Goal: Navigation & Orientation: Find specific page/section

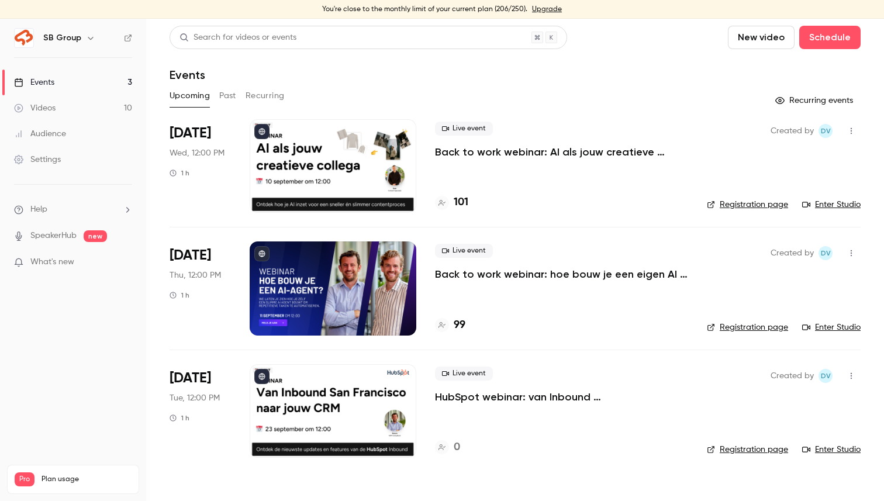
click at [359, 148] on div at bounding box center [333, 166] width 167 height 94
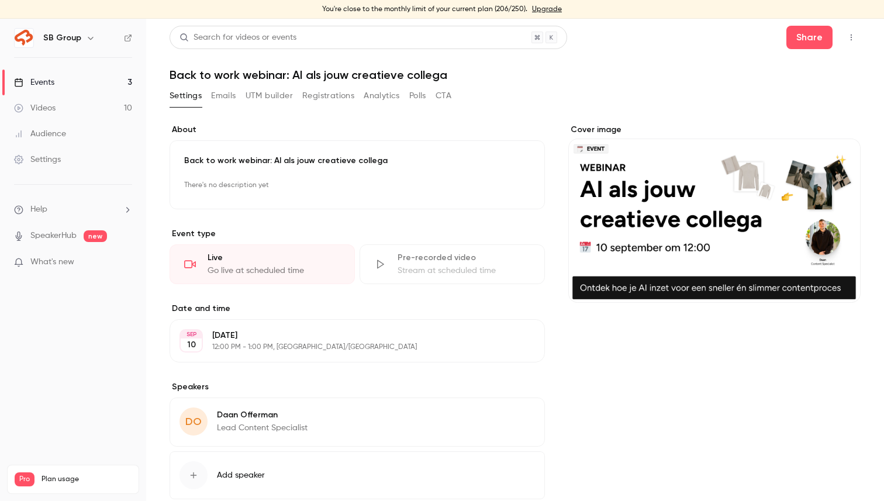
click at [61, 114] on link "Videos 10" at bounding box center [73, 108] width 146 height 26
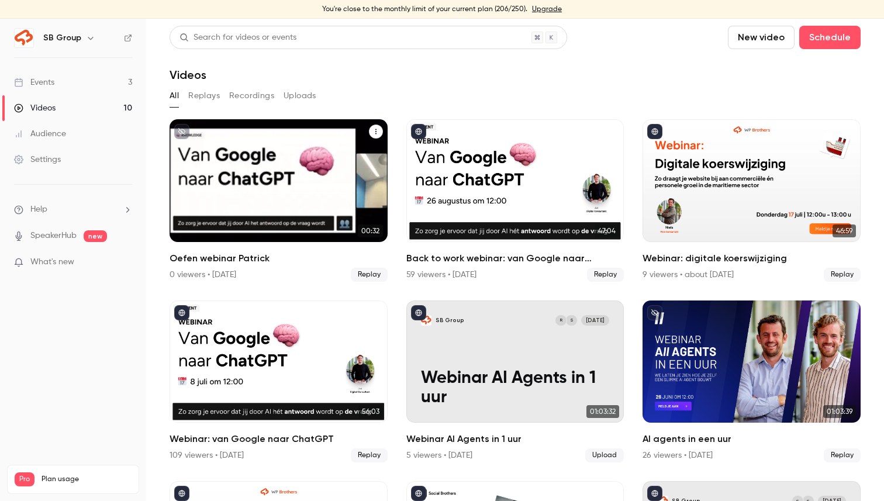
click at [270, 186] on div "SB Group S [DATE] Oefen webinar [PERSON_NAME]" at bounding box center [278, 180] width 218 height 123
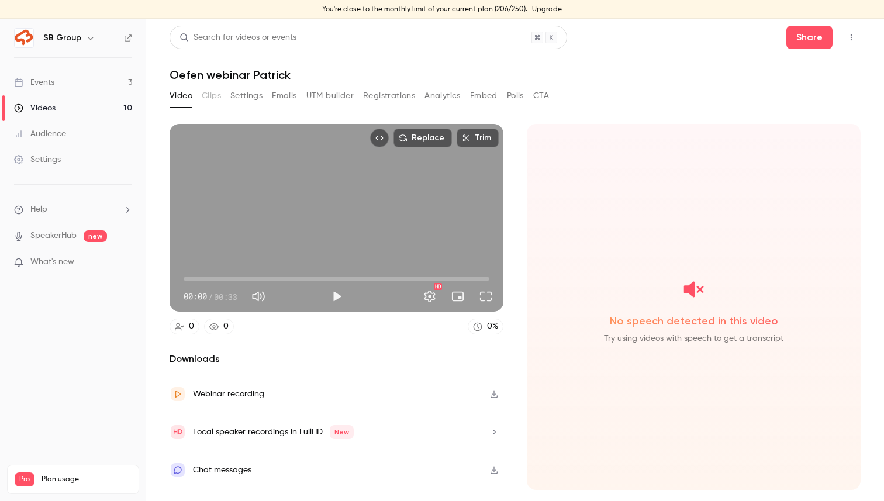
click at [851, 34] on icon "Top Bar Actions" at bounding box center [850, 37] width 9 height 8
click at [610, 86] on div at bounding box center [442, 250] width 884 height 501
click at [77, 86] on link "Events 3" at bounding box center [73, 83] width 146 height 26
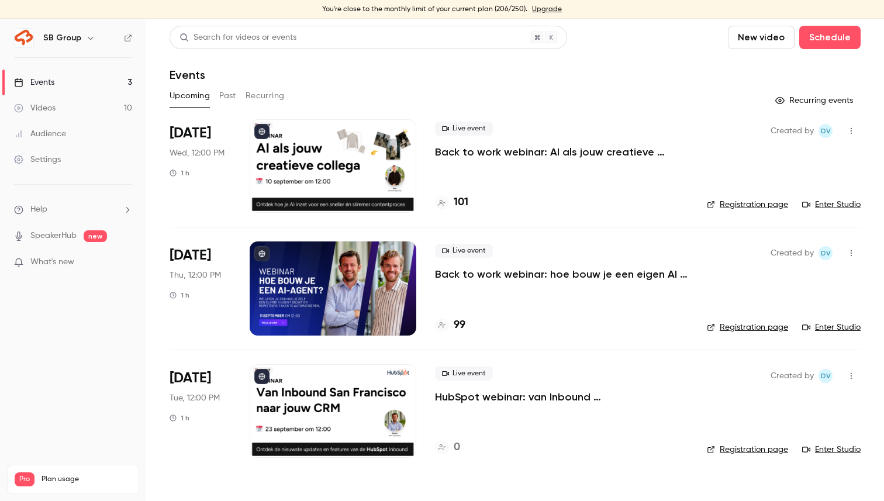
click at [837, 204] on link "Enter Studio" at bounding box center [831, 205] width 58 height 12
